Goal: Find specific fact: Find specific fact

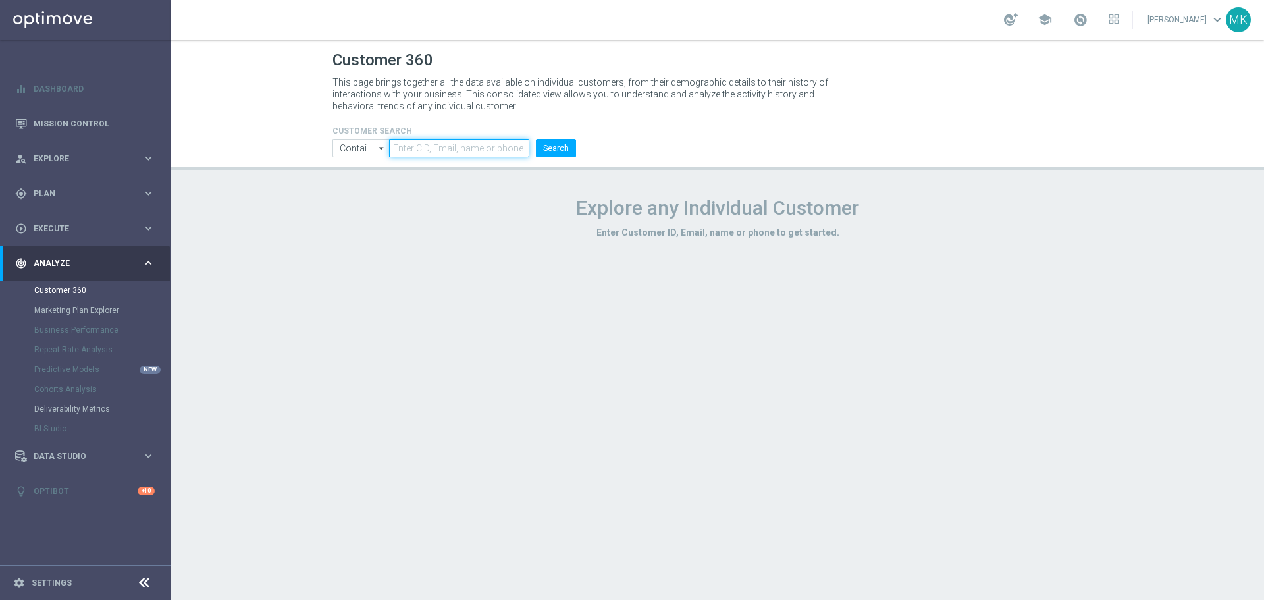
click at [441, 149] on input "text" at bounding box center [459, 148] width 140 height 18
paste input "2195238"
type input "2195238"
click at [536, 137] on form "CUSTOMER SEARCH Contains Contains arrow_drop_down Show Selected 0 of NaN Contai…" at bounding box center [454, 141] width 244 height 31
click at [550, 140] on button "Search" at bounding box center [556, 148] width 40 height 18
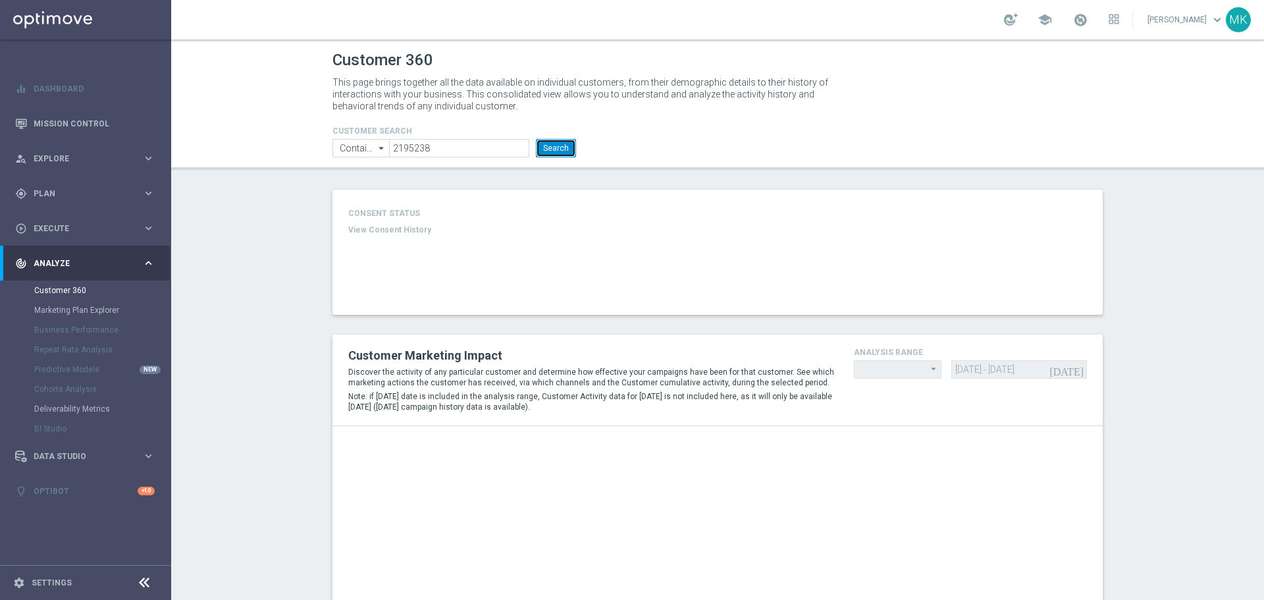
type input "Last 30 days"
type input "Deposit Amount"
type input "Last 30 days"
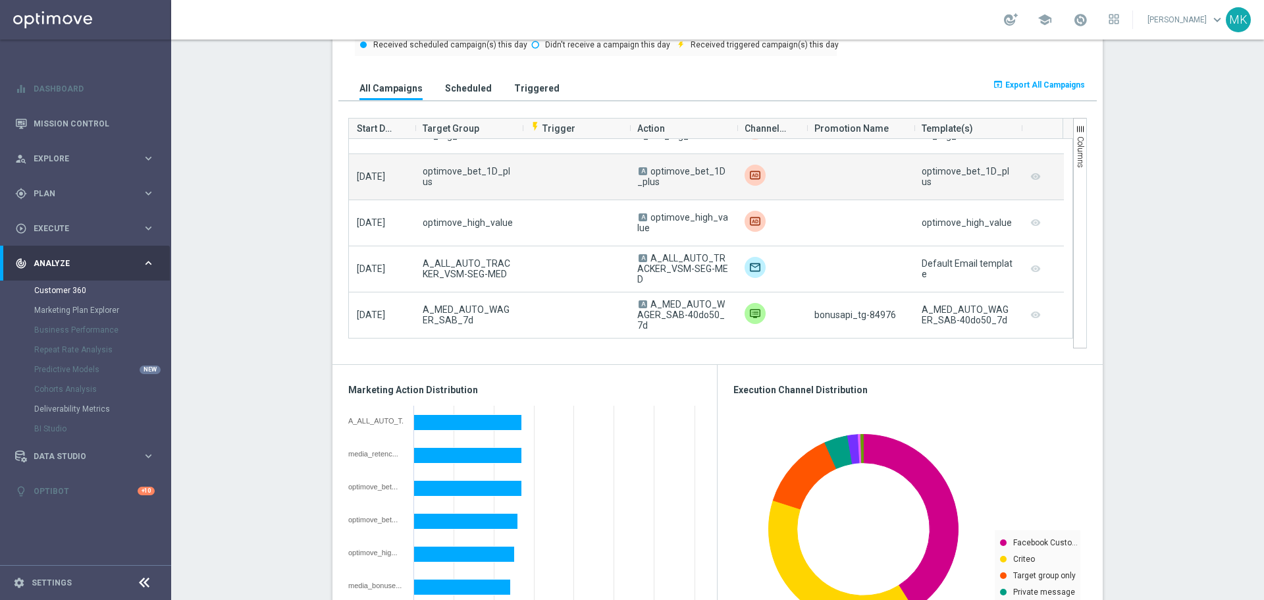
scroll to position [987, 0]
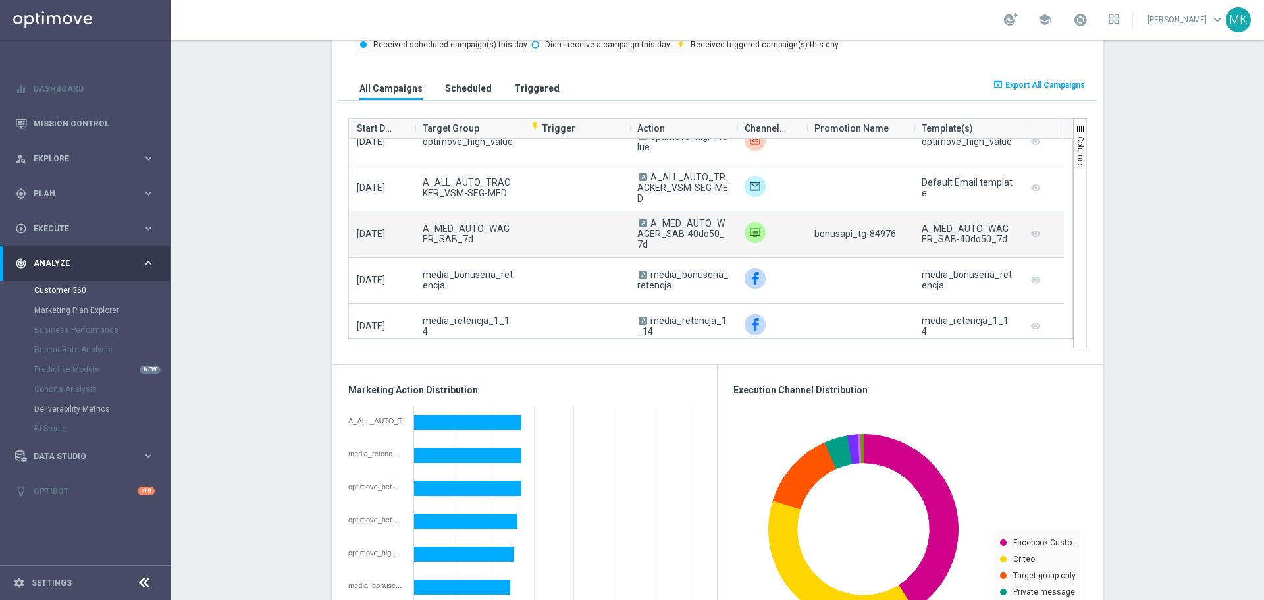
click at [871, 234] on span "bonusapi_tg-84976" at bounding box center [855, 233] width 82 height 11
copy span "84976"
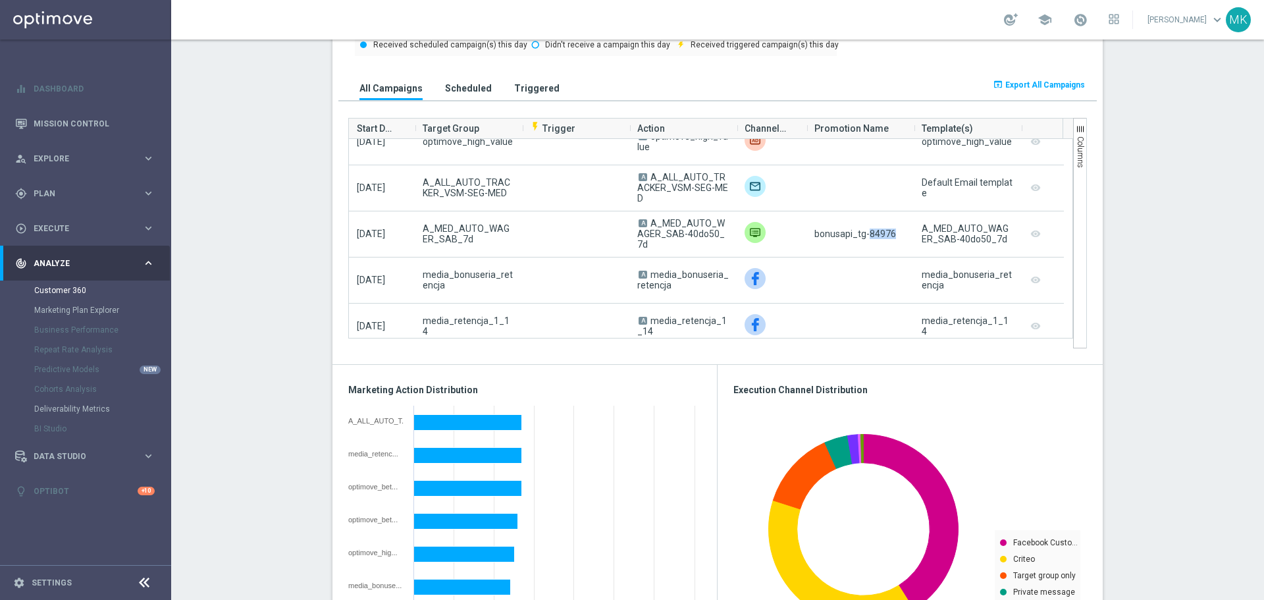
copy span "84976"
click at [281, 249] on section "AVG NGR L24WA: PLN82 more_vert CONSENT STATUS View Consent History FIRST DEPOSI…" at bounding box center [717, 376] width 1093 height 2084
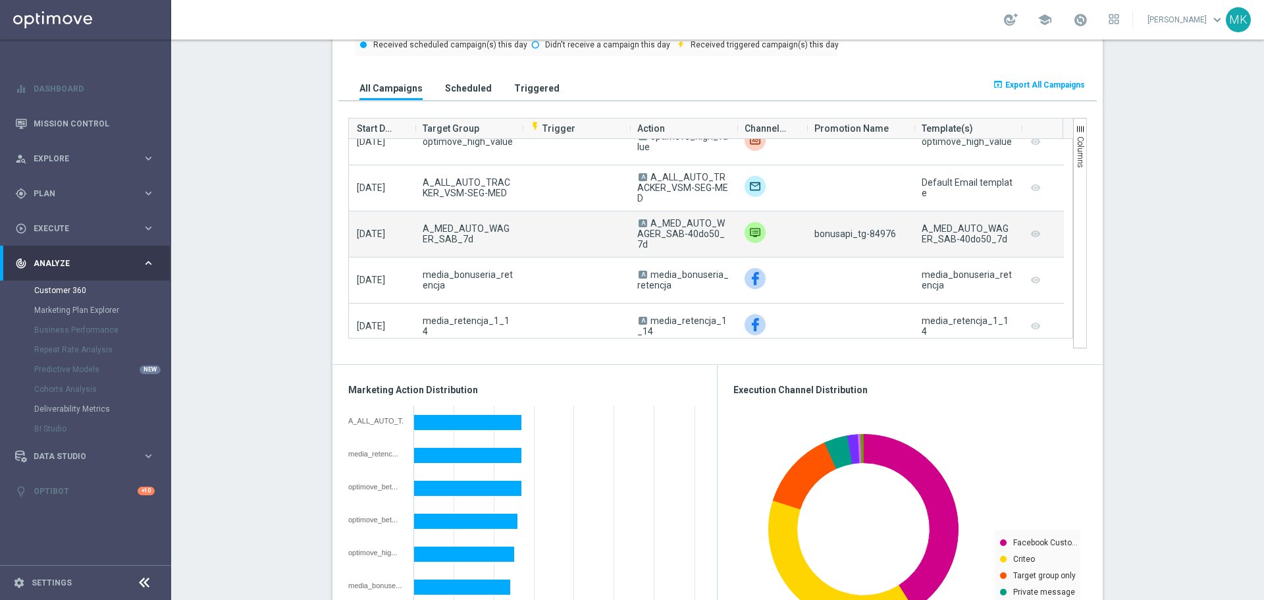
drag, startPoint x: 721, startPoint y: 244, endPoint x: 648, endPoint y: 230, distance: 73.7
click at [648, 230] on span "A A_MED_AUTO_WAGER_SAB-40do50_7d" at bounding box center [682, 234] width 91 height 32
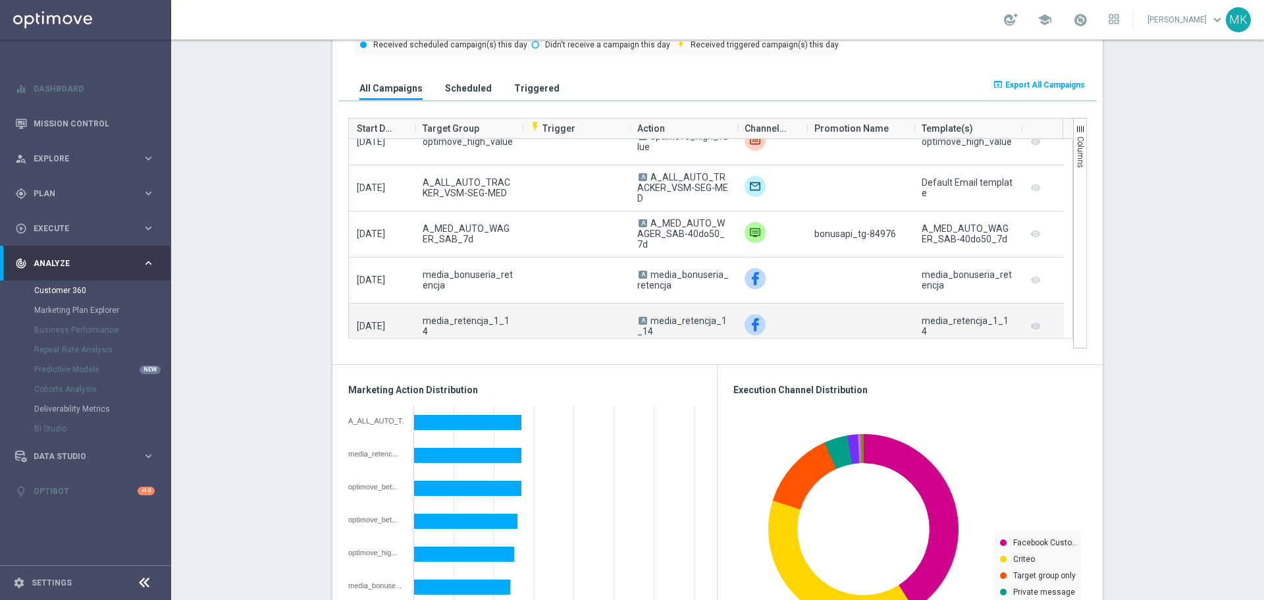
copy span "A_MED_AUTO_WAGER_SAB-40do50_7d"
